Goal: Connect with others: Connect with others

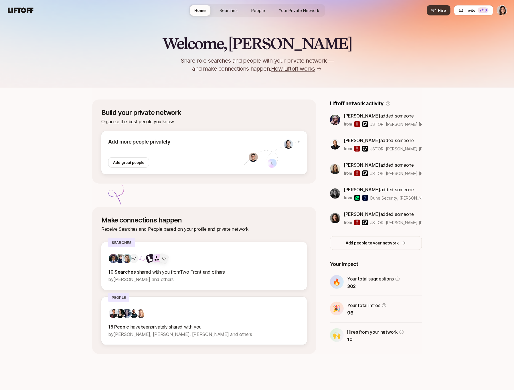
click at [442, 8] on span "Hire" at bounding box center [442, 10] width 8 height 6
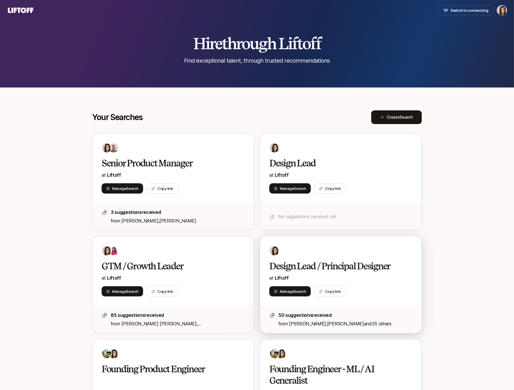
click at [316, 255] on div at bounding box center [340, 251] width 143 height 10
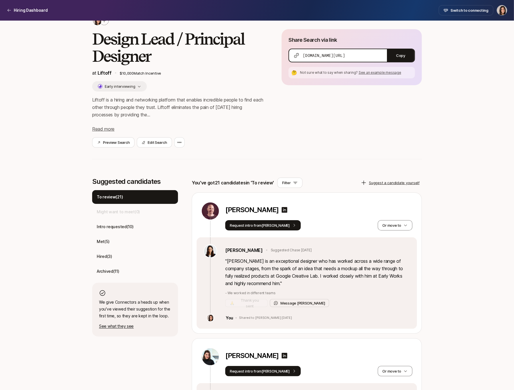
scroll to position [42, 0]
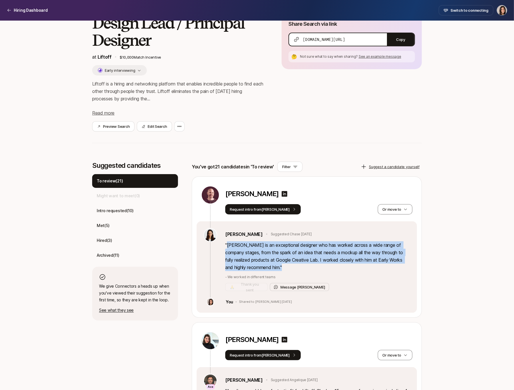
drag, startPoint x: 278, startPoint y: 268, endPoint x: 227, endPoint y: 245, distance: 55.1
click at [227, 245] on p "" Chase is an exceptional designer who has worked across a wide range of compan…" at bounding box center [317, 256] width 185 height 30
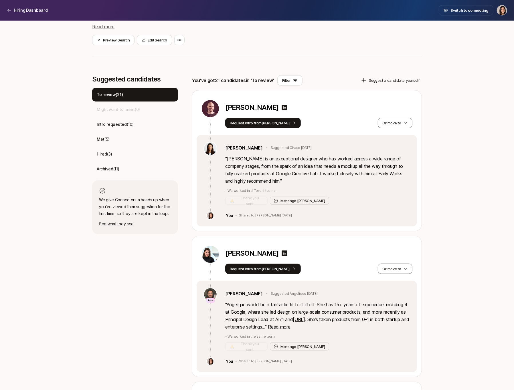
scroll to position [0, 0]
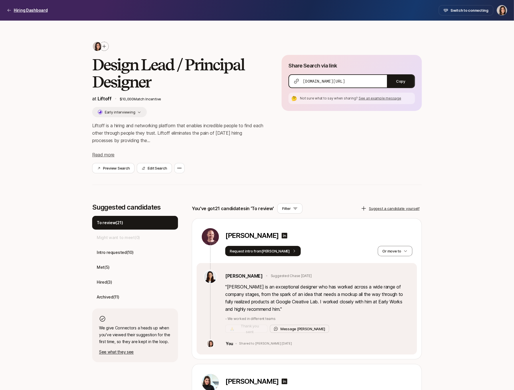
click at [29, 9] on p "Hiring Dashboard" at bounding box center [31, 10] width 34 height 7
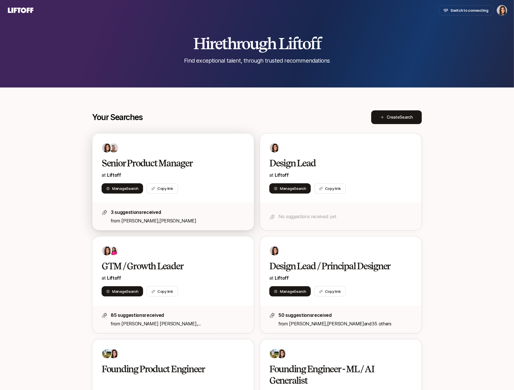
click at [209, 154] on div "Senior Product Manager at Liftoff Manage Search Copy link" at bounding box center [172, 168] width 161 height 69
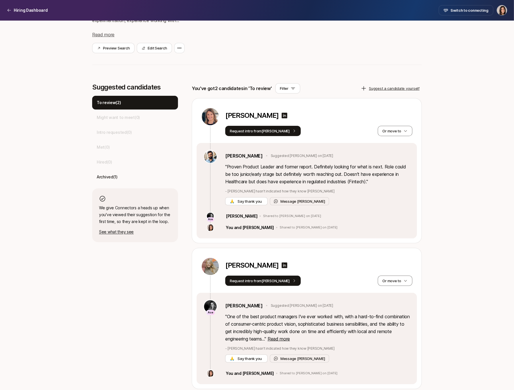
scroll to position [106, 0]
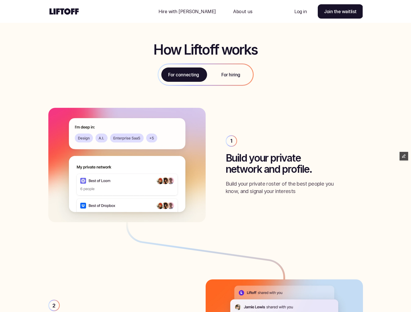
scroll to position [581, 0]
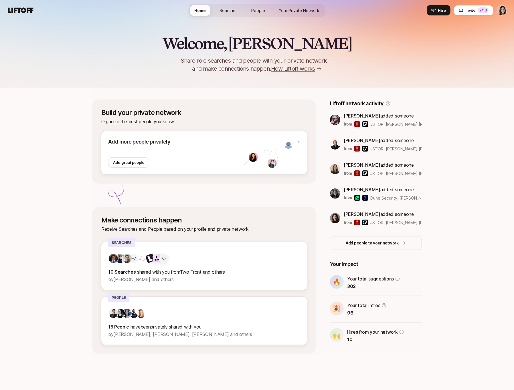
click at [234, 15] on link "Searches" at bounding box center [228, 10] width 27 height 11
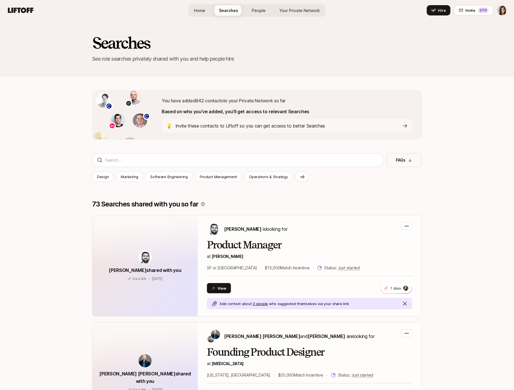
click at [283, 12] on span "Your Private Network" at bounding box center [299, 10] width 41 height 6
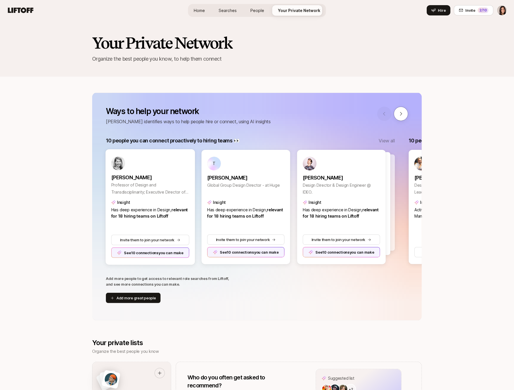
click at [170, 251] on div "See 10 connections you can make" at bounding box center [150, 252] width 78 height 10
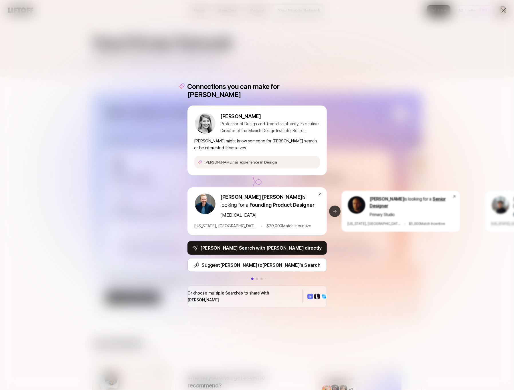
click at [333, 208] on button "Next slide" at bounding box center [334, 211] width 11 height 11
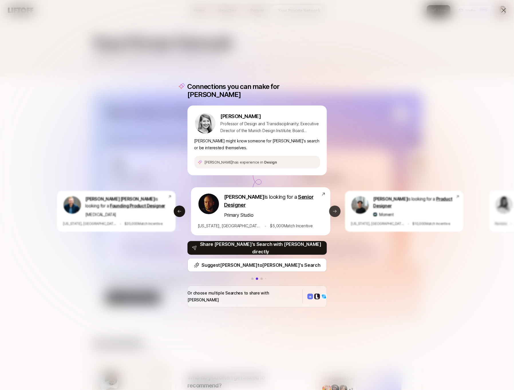
click at [332, 209] on icon at bounding box center [334, 211] width 5 height 5
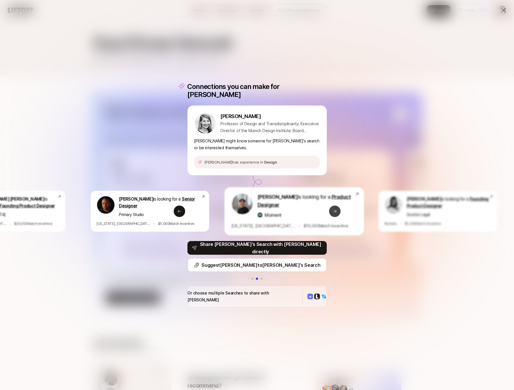
click at [332, 209] on icon at bounding box center [334, 211] width 5 height 5
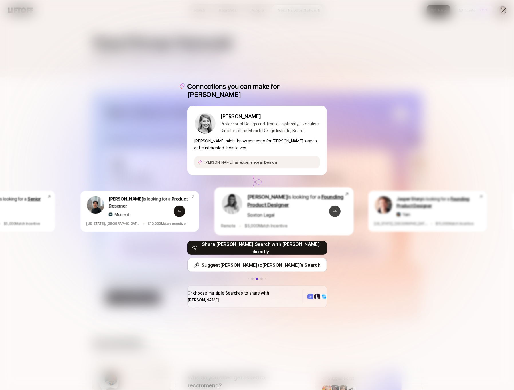
click at [332, 209] on icon at bounding box center [334, 211] width 5 height 5
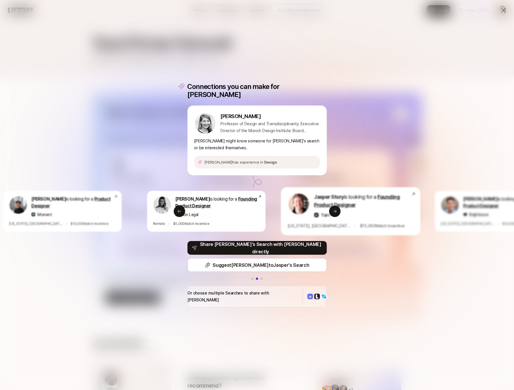
click at [349, 160] on div "Connections you can make for Annette Annette Diefenthaler Professor of Design a…" at bounding box center [257, 195] width 514 height 390
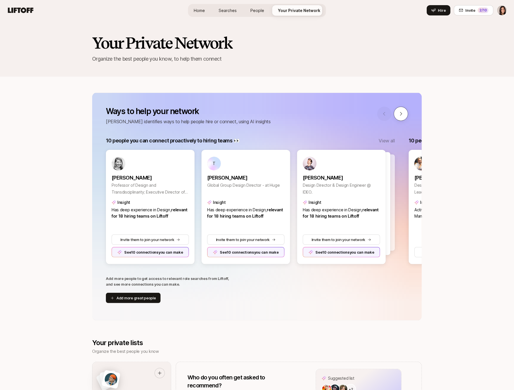
click at [402, 117] on button at bounding box center [401, 114] width 14 height 14
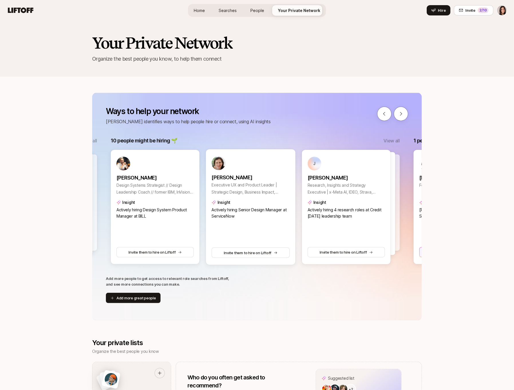
scroll to position [0, 303]
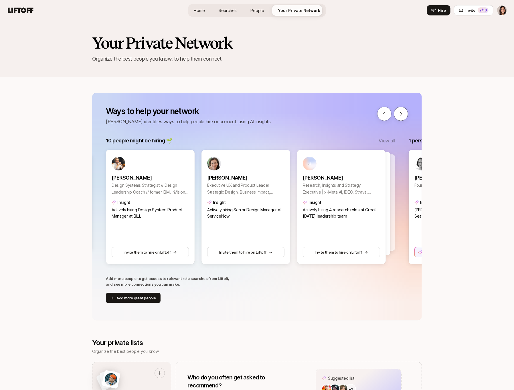
click at [400, 118] on button at bounding box center [401, 114] width 14 height 14
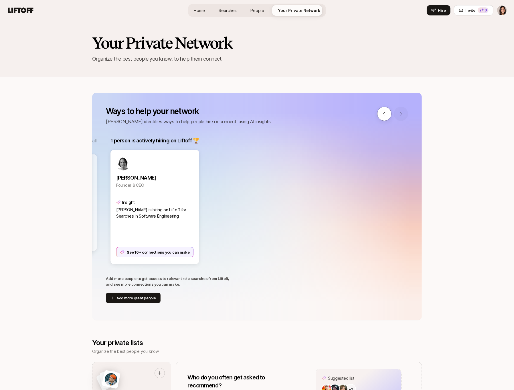
scroll to position [0, 605]
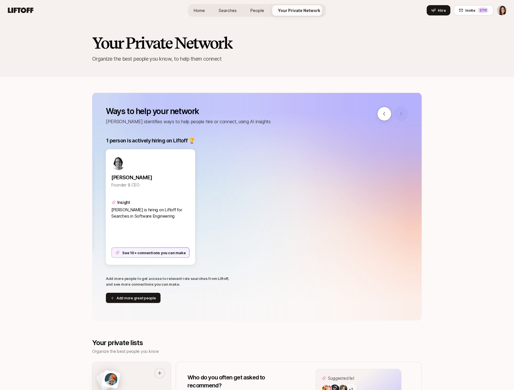
click at [152, 249] on div "See 10+ connections you can make" at bounding box center [151, 252] width 78 height 10
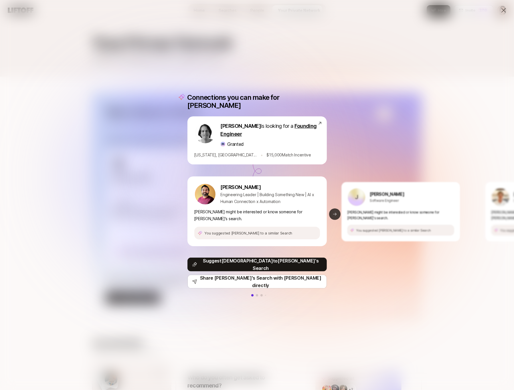
click at [337, 209] on button "Next slide" at bounding box center [334, 214] width 11 height 11
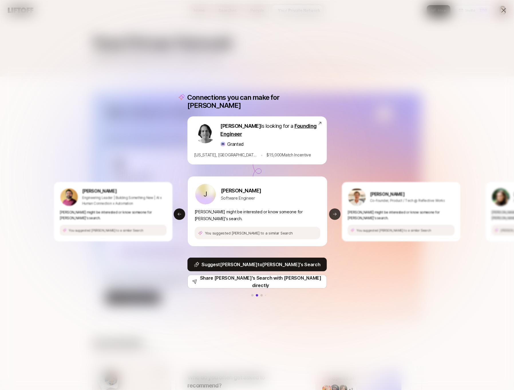
click at [337, 209] on button "Next slide" at bounding box center [334, 214] width 11 height 11
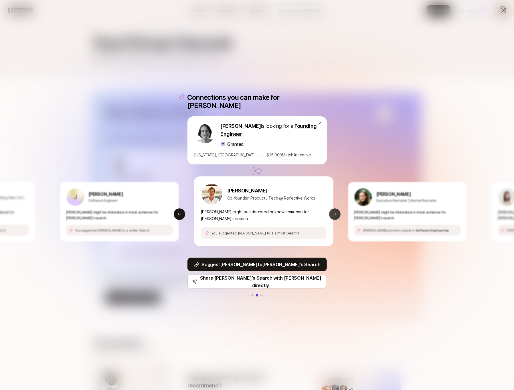
click at [337, 209] on button "Next slide" at bounding box center [334, 214] width 11 height 11
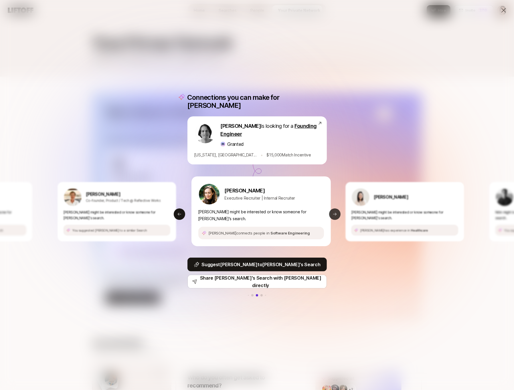
click at [337, 209] on button "Next slide" at bounding box center [334, 214] width 11 height 11
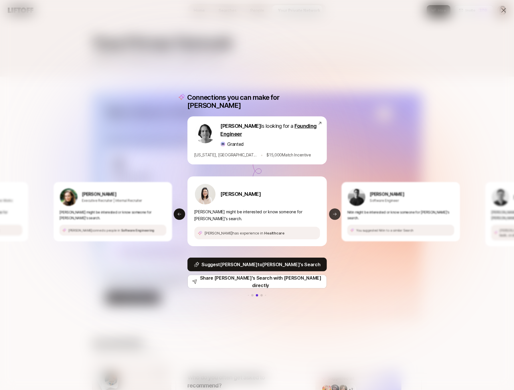
click at [334, 209] on button "Next slide" at bounding box center [334, 214] width 11 height 11
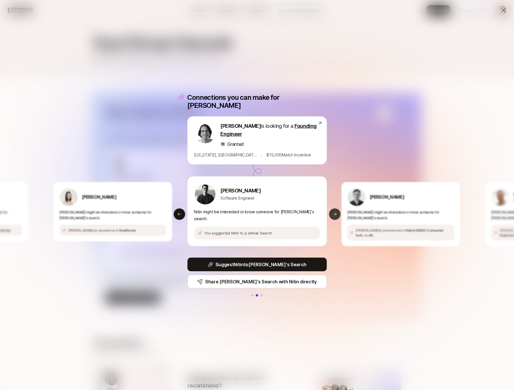
click at [334, 209] on button "Next slide" at bounding box center [334, 214] width 11 height 11
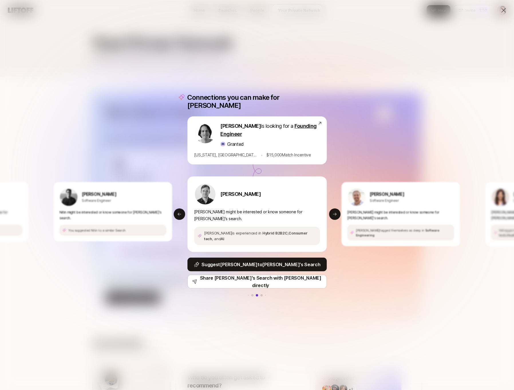
click at [333, 91] on div "Connections you can make for Julien Julien Nakache is looking for a Founding En…" at bounding box center [257, 195] width 514 height 390
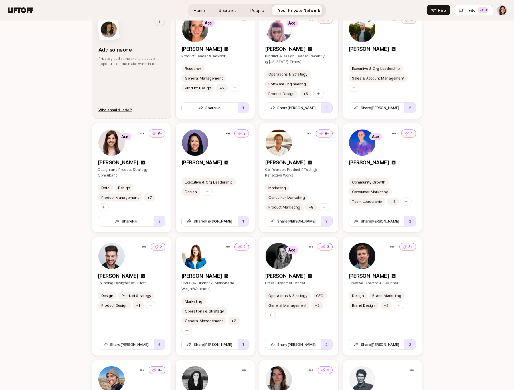
scroll to position [792, 0]
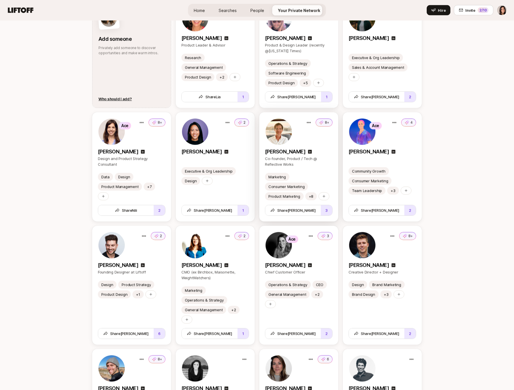
click at [319, 139] on div "8+" at bounding box center [299, 131] width 68 height 27
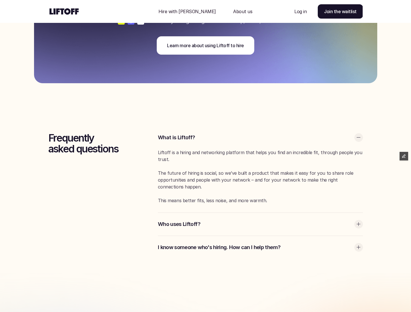
scroll to position [1513, 0]
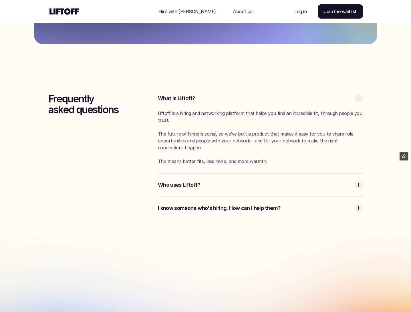
click at [195, 11] on p "Hire with [PERSON_NAME]" at bounding box center [186, 11] width 57 height 7
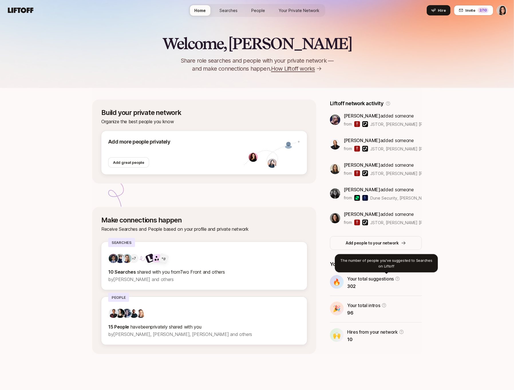
click at [395, 278] on icon at bounding box center [397, 279] width 4 height 4
click at [395, 278] on icon at bounding box center [397, 278] width 5 height 5
click at [225, 10] on span "Searches" at bounding box center [229, 10] width 18 height 6
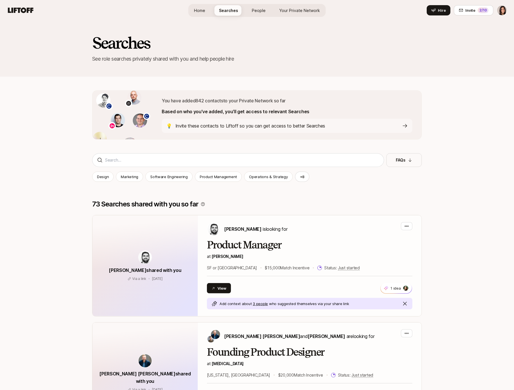
click at [255, 11] on span "People" at bounding box center [259, 10] width 14 height 6
